Goal: Information Seeking & Learning: Learn about a topic

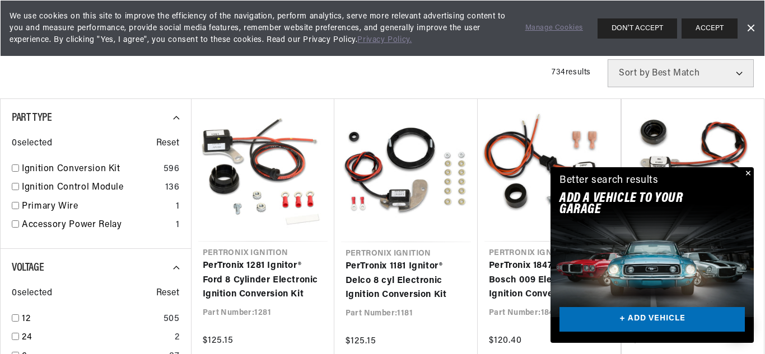
click at [751, 173] on div "Close dialog FIND THE RIGHT PARTS Take our quick quiz using the button below, a…" at bounding box center [382, 177] width 765 height 354
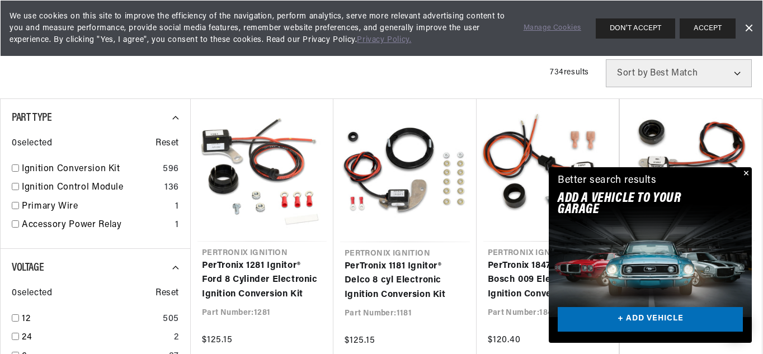
scroll to position [0, 339]
click at [747, 172] on button "Close" at bounding box center [745, 173] width 13 height 13
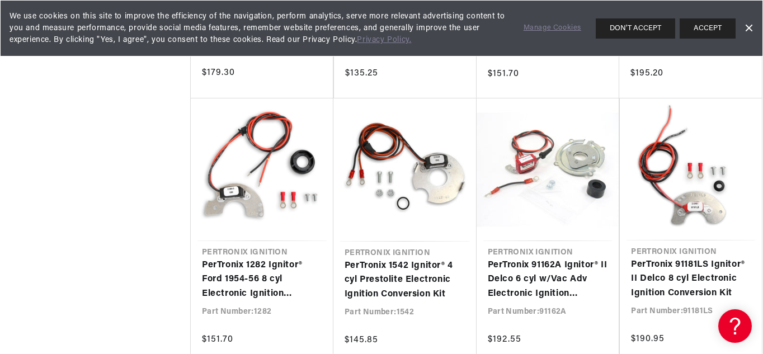
scroll to position [0, 339]
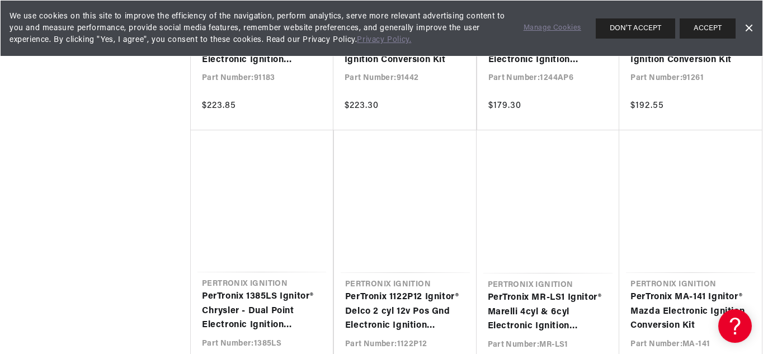
scroll to position [0, 339]
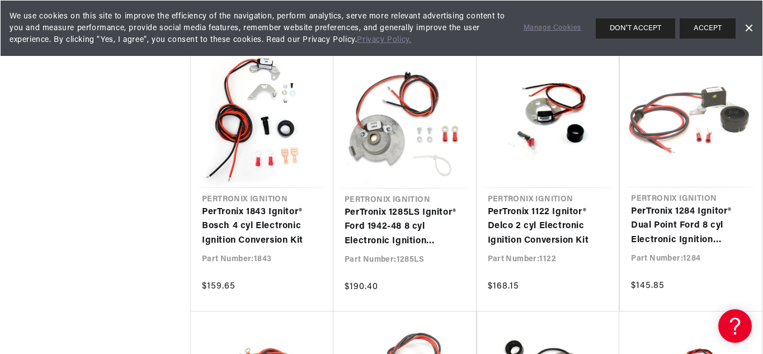
scroll to position [0, 307]
